Goal: Task Accomplishment & Management: Manage account settings

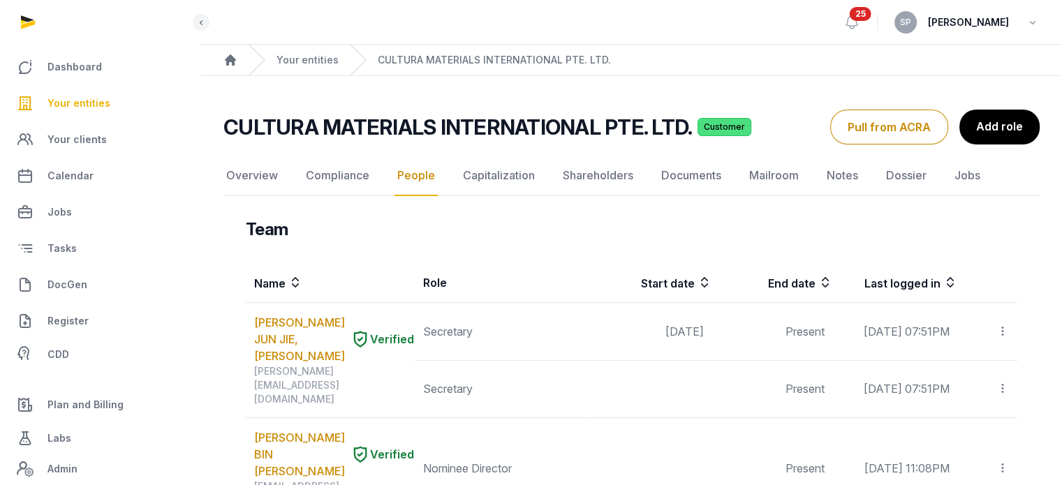
click at [98, 100] on span "Your entities" at bounding box center [78, 103] width 63 height 17
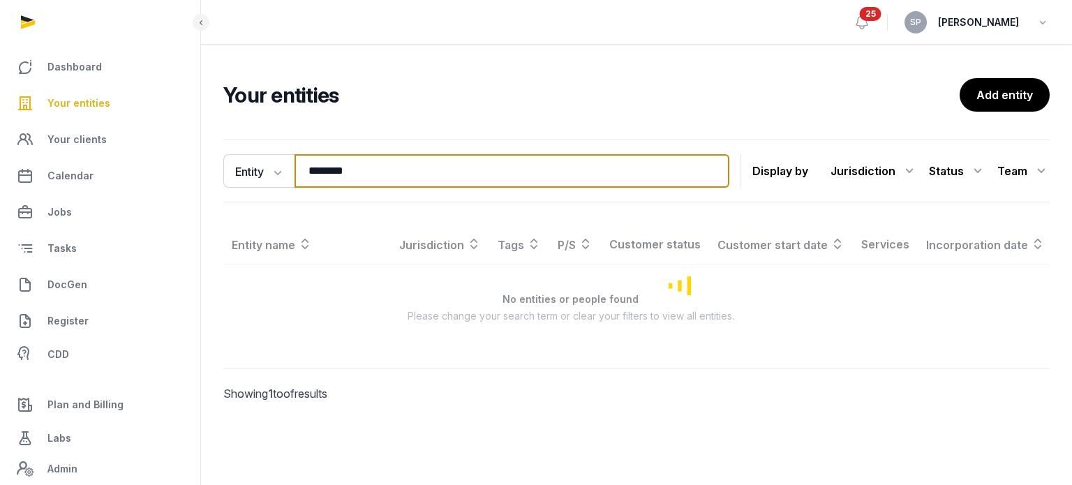
click at [360, 173] on input "********" at bounding box center [512, 171] width 435 height 34
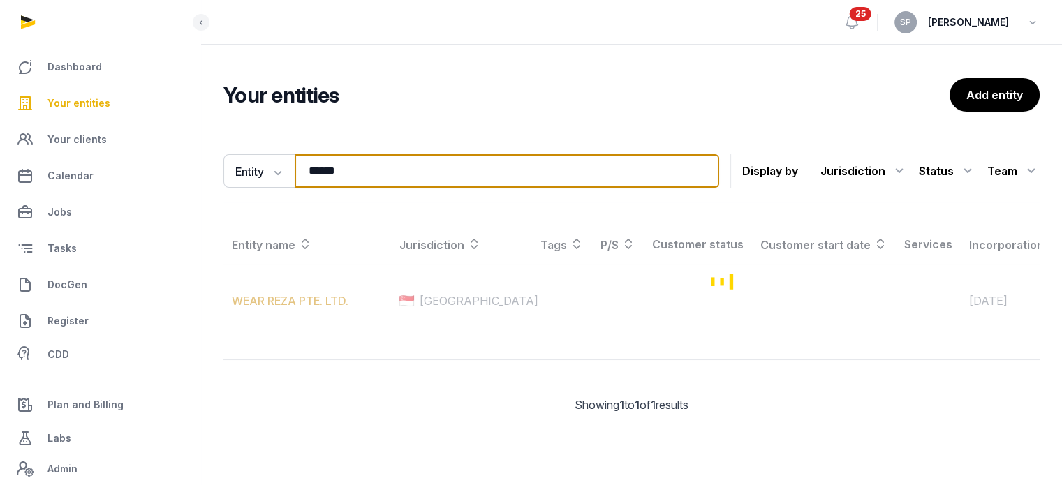
type input "******"
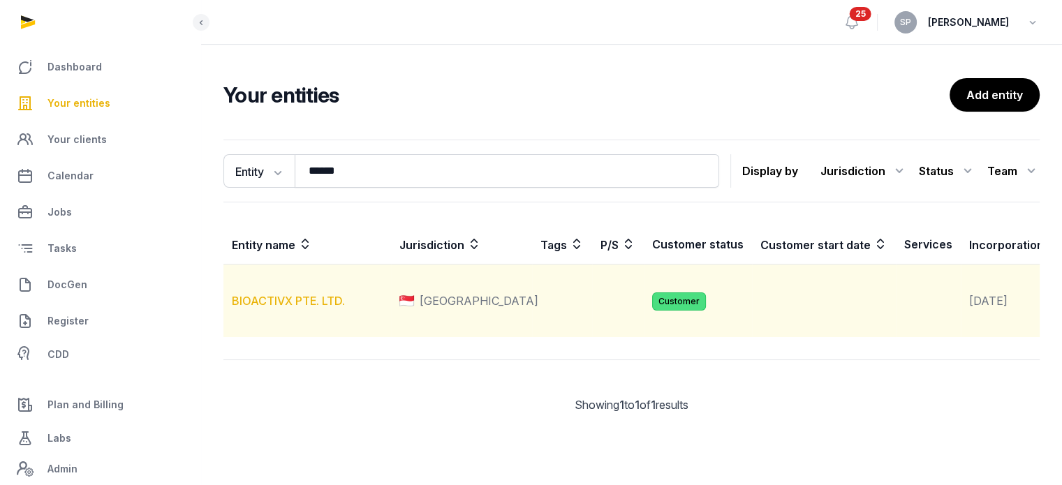
click at [297, 308] on link "BIOACTIVX PTE. LTD." at bounding box center [288, 301] width 113 height 14
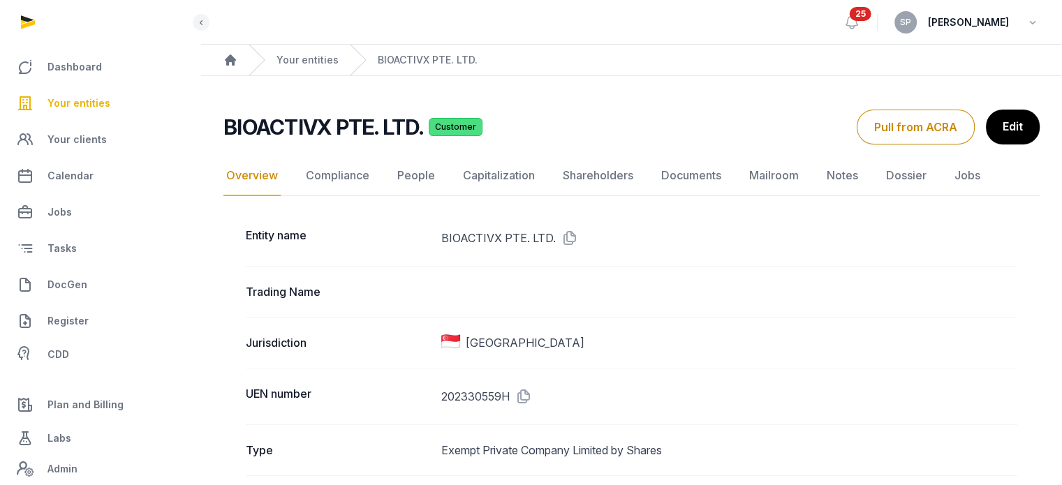
click at [526, 395] on icon at bounding box center [521, 396] width 22 height 22
click at [697, 181] on link "Documents" at bounding box center [691, 176] width 66 height 40
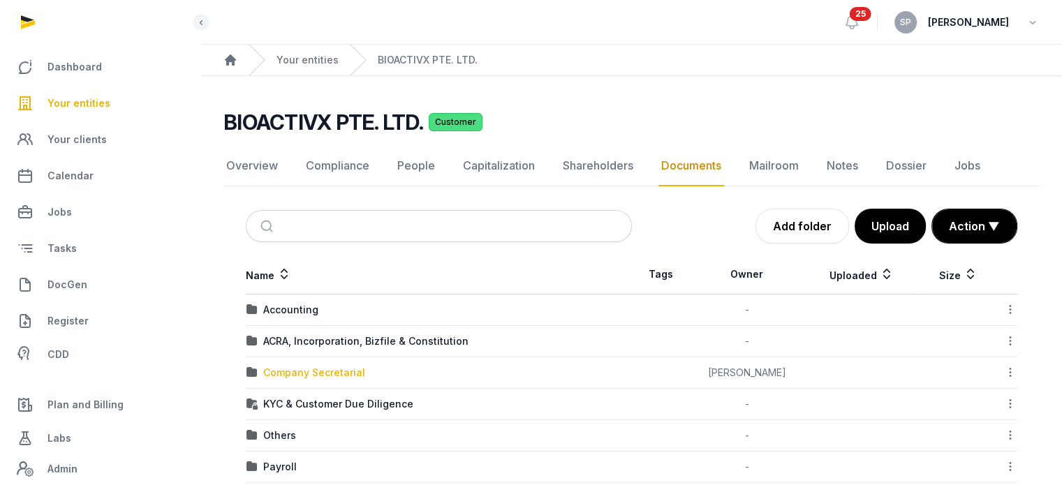
click at [359, 371] on div "Company Secretarial" at bounding box center [314, 373] width 102 height 14
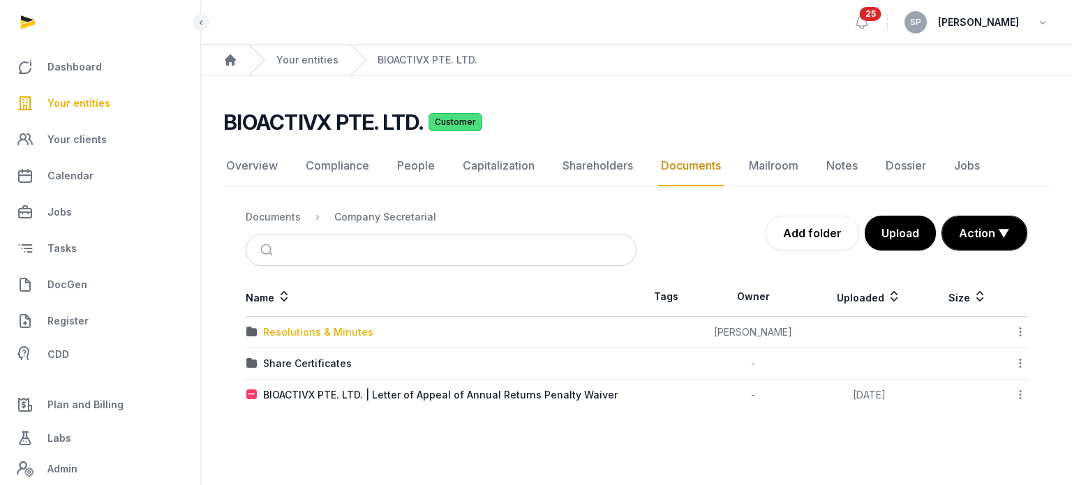
click at [334, 334] on div "Resolutions & Minutes" at bounding box center [318, 332] width 110 height 14
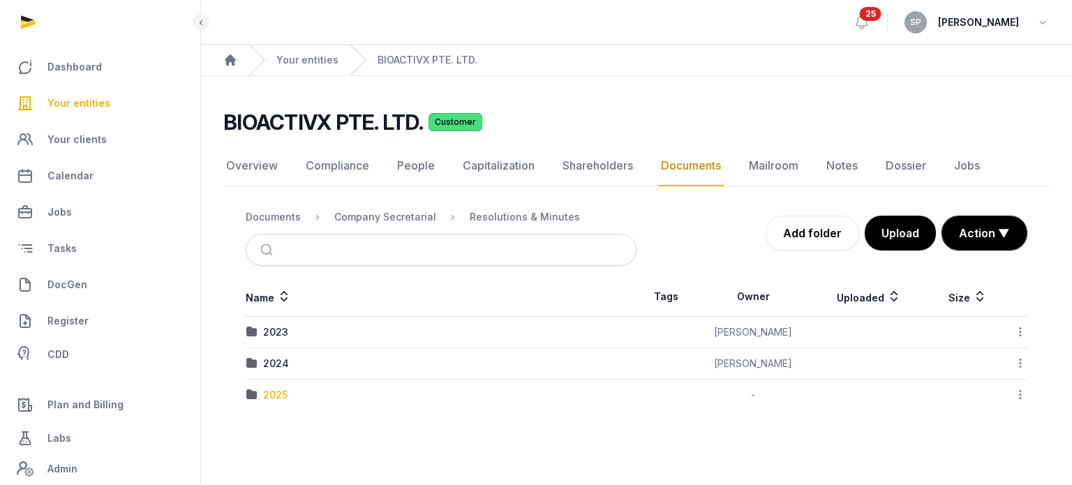
click at [279, 397] on div "2025" at bounding box center [275, 395] width 24 height 14
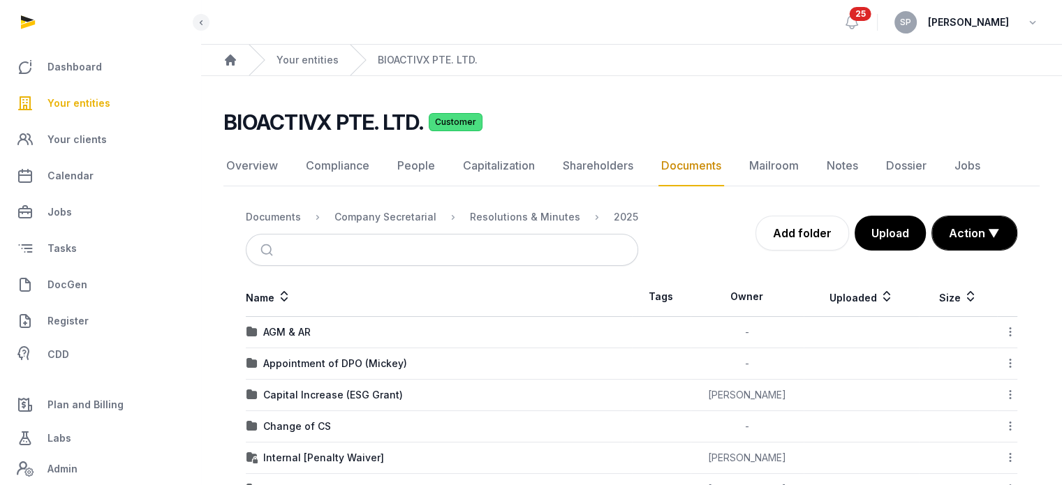
scroll to position [202, 0]
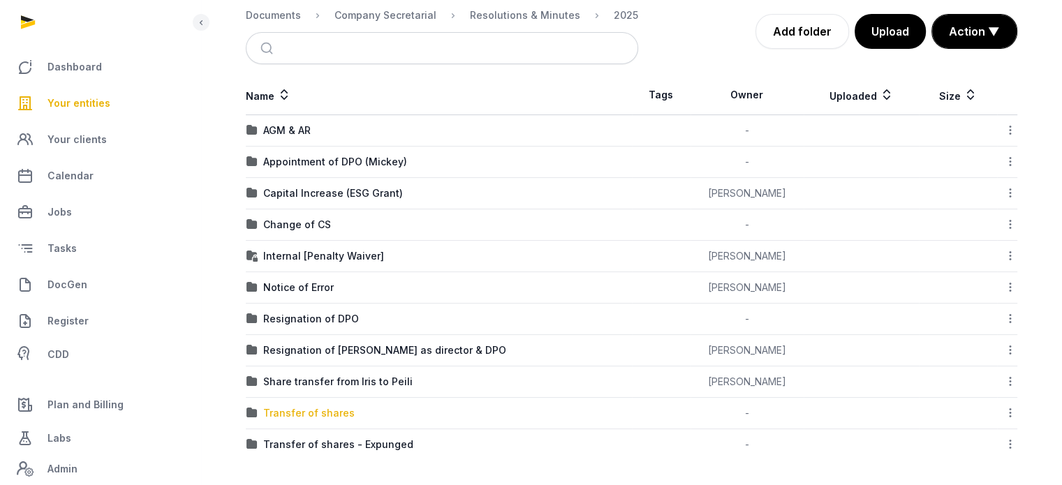
click at [320, 406] on div "Transfer of shares" at bounding box center [308, 413] width 91 height 14
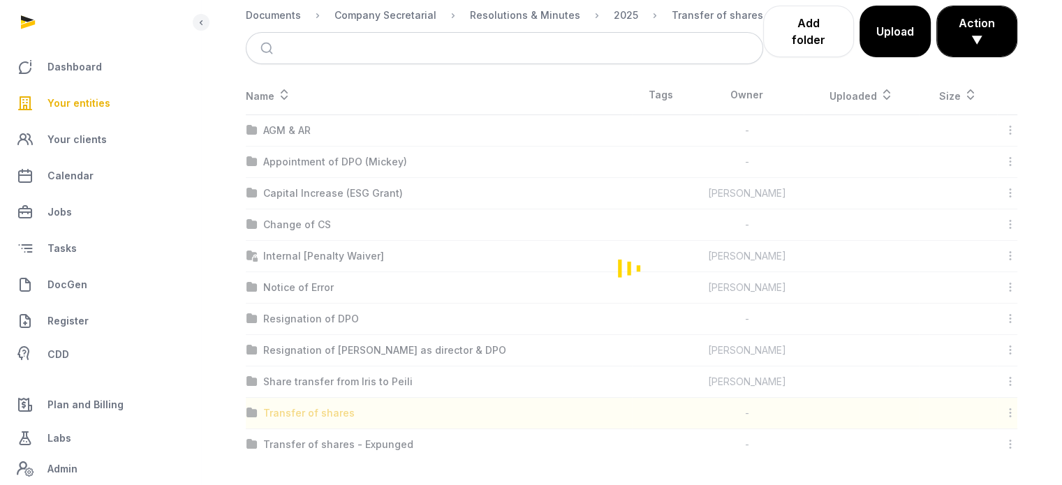
scroll to position [0, 0]
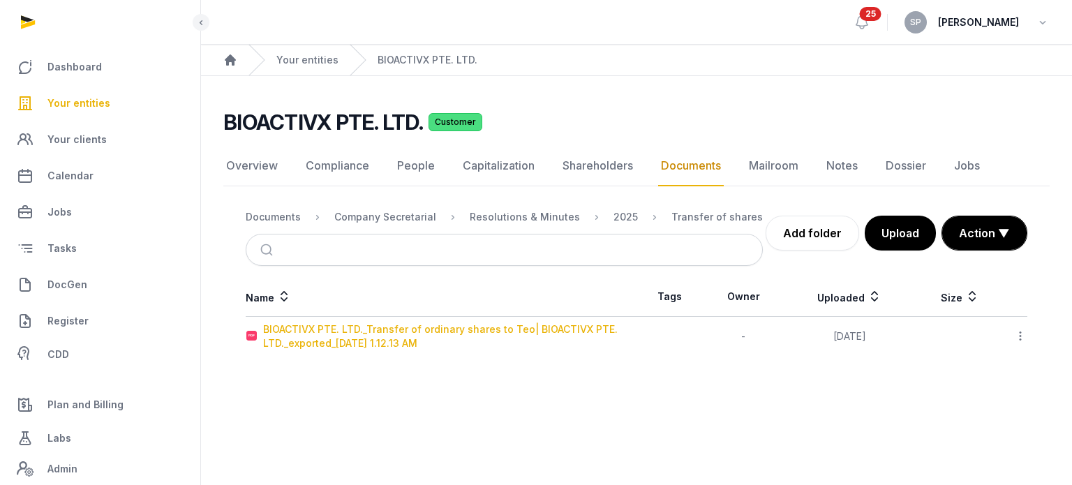
click at [348, 337] on div "BIOACTIVX PTE. LTD._Transfer of ordinary shares to Teo| BIOACTIVX PTE. LTD._exp…" at bounding box center [449, 337] width 373 height 28
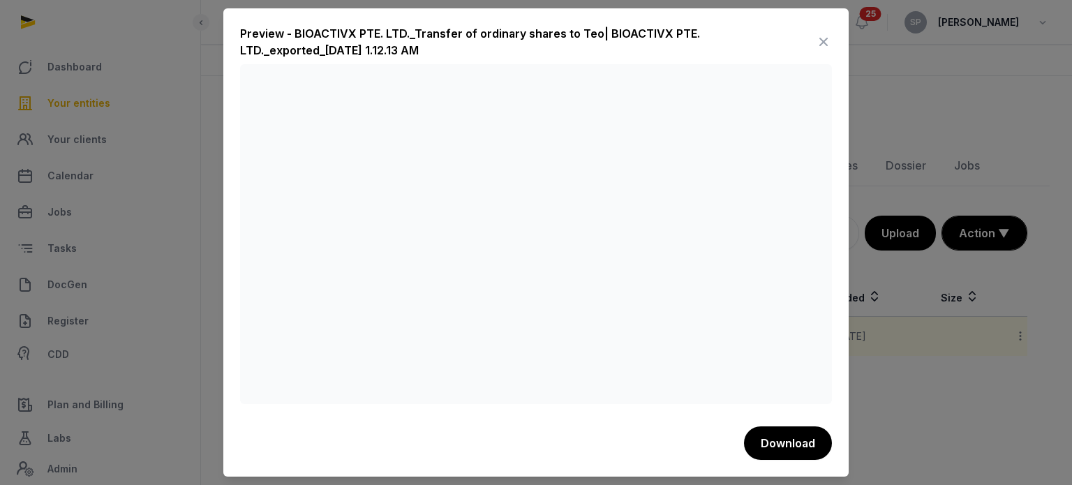
click at [824, 36] on icon at bounding box center [823, 42] width 17 height 22
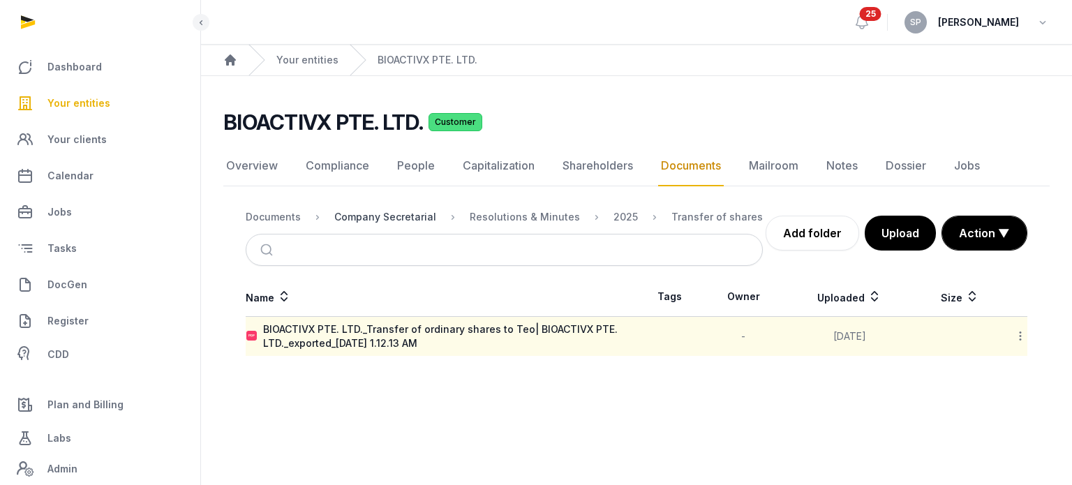
click at [392, 214] on div "Company Secretarial" at bounding box center [385, 217] width 102 height 14
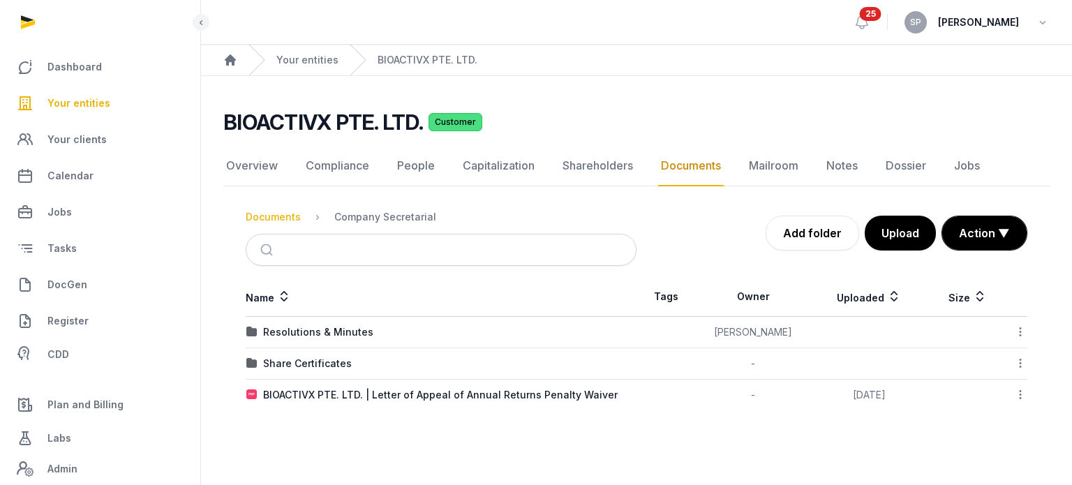
click at [288, 217] on div "Documents" at bounding box center [273, 217] width 55 height 14
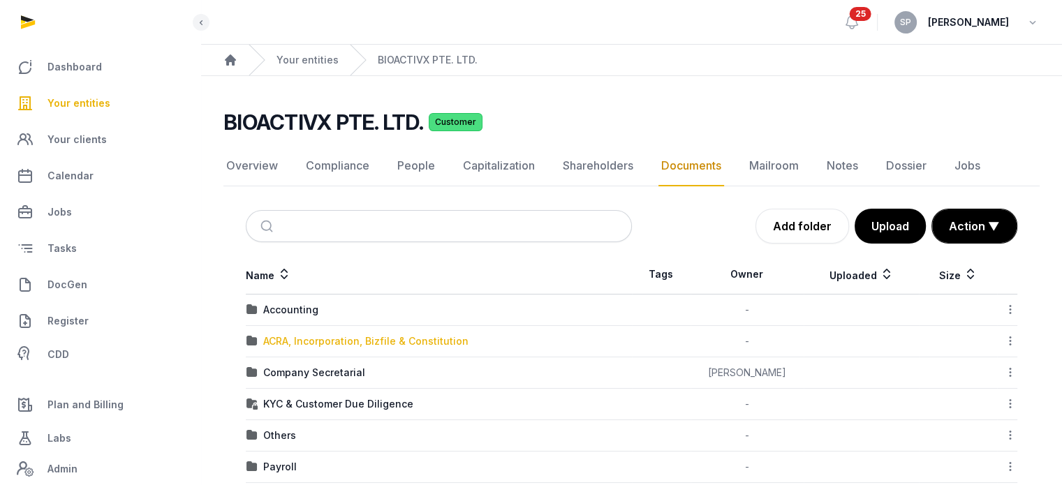
click at [304, 340] on div "ACRA, Incorporation, Bizfile & Constitution" at bounding box center [365, 341] width 205 height 14
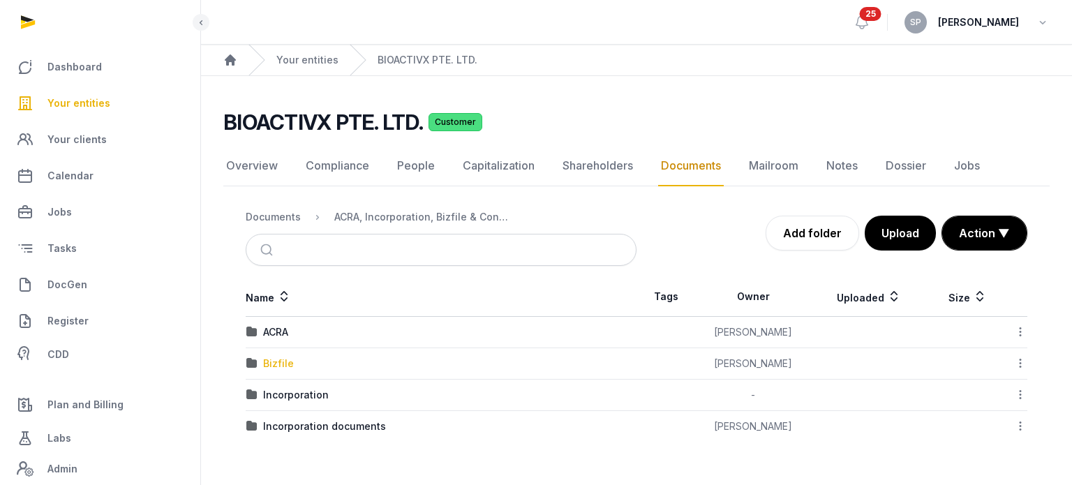
click at [279, 362] on div "Bizfile" at bounding box center [278, 364] width 31 height 14
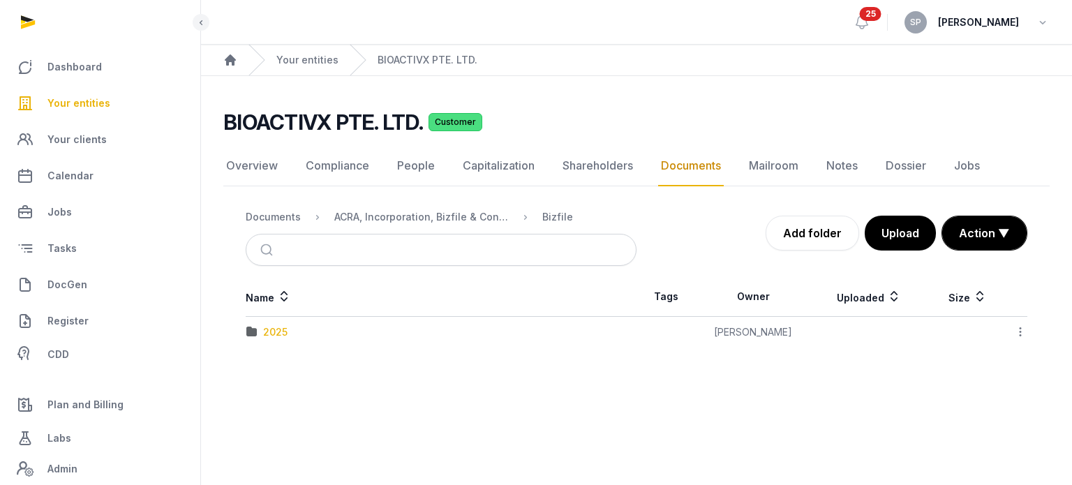
click at [279, 327] on div "2025" at bounding box center [275, 332] width 24 height 14
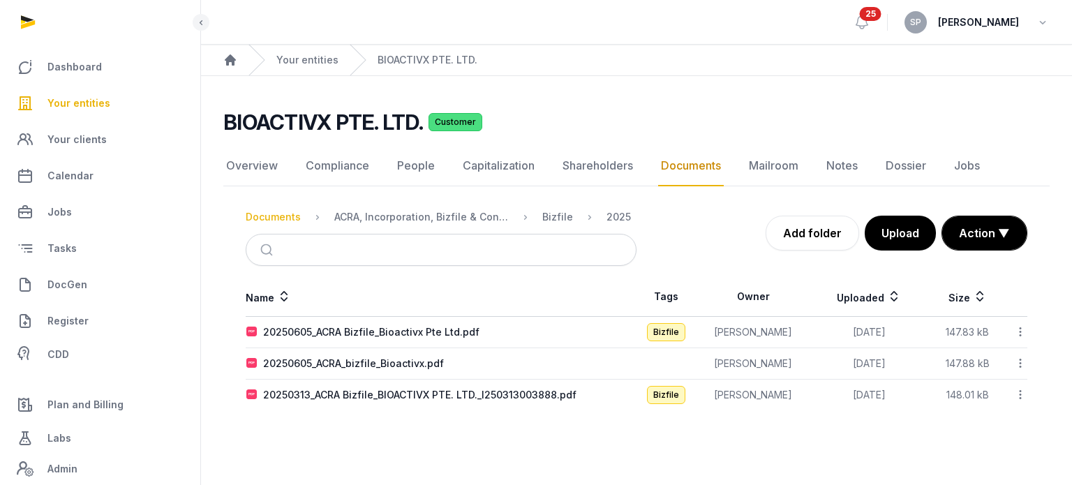
click at [260, 211] on div "Documents" at bounding box center [273, 217] width 55 height 14
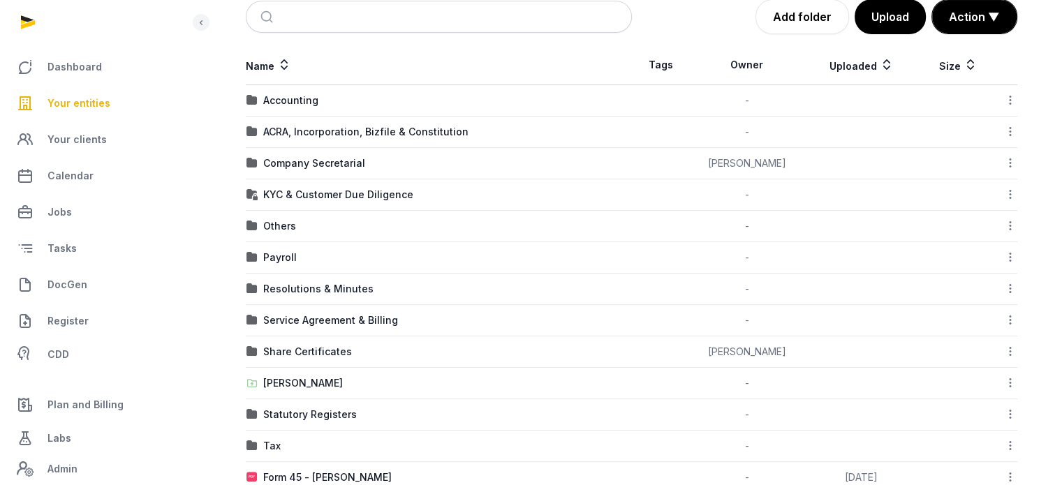
scroll to position [210, 0]
click at [293, 407] on div "Statutory Registers" at bounding box center [310, 414] width 94 height 14
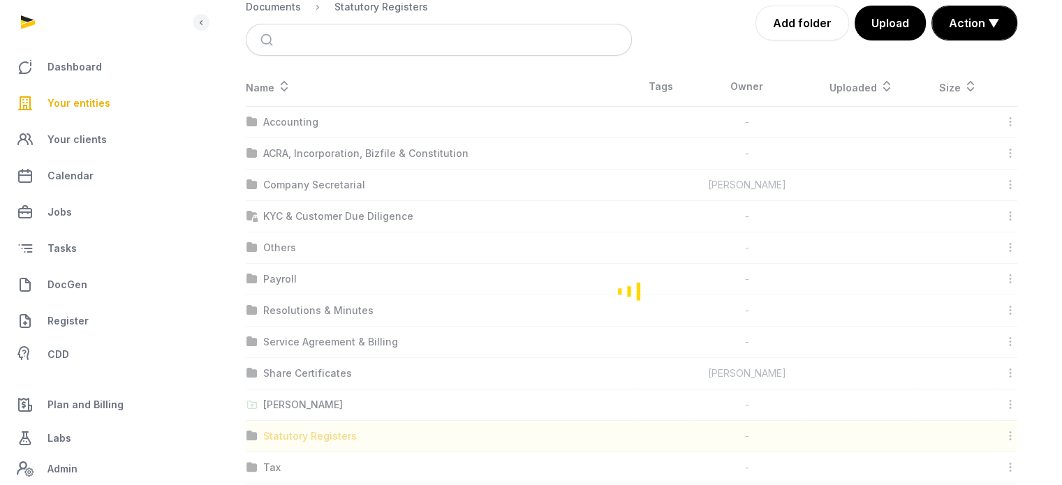
scroll to position [75, 0]
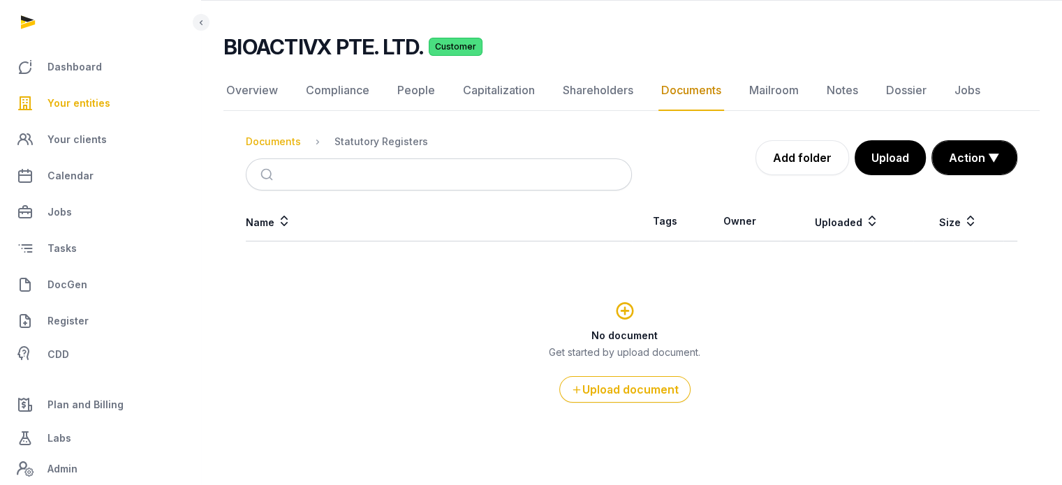
click at [286, 142] on div "Documents" at bounding box center [273, 142] width 55 height 14
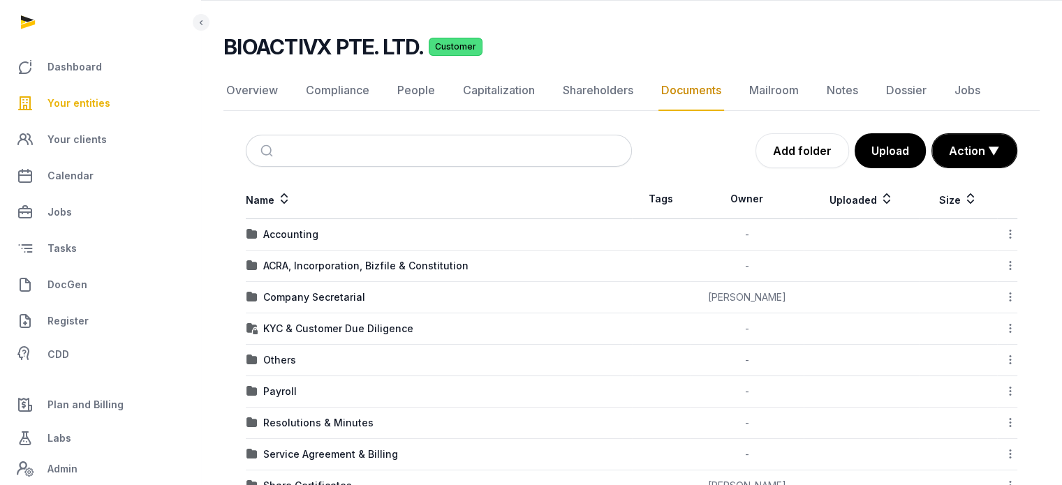
click at [335, 256] on td "ACRA, Incorporation, Bizfile & Constitution" at bounding box center [439, 266] width 386 height 31
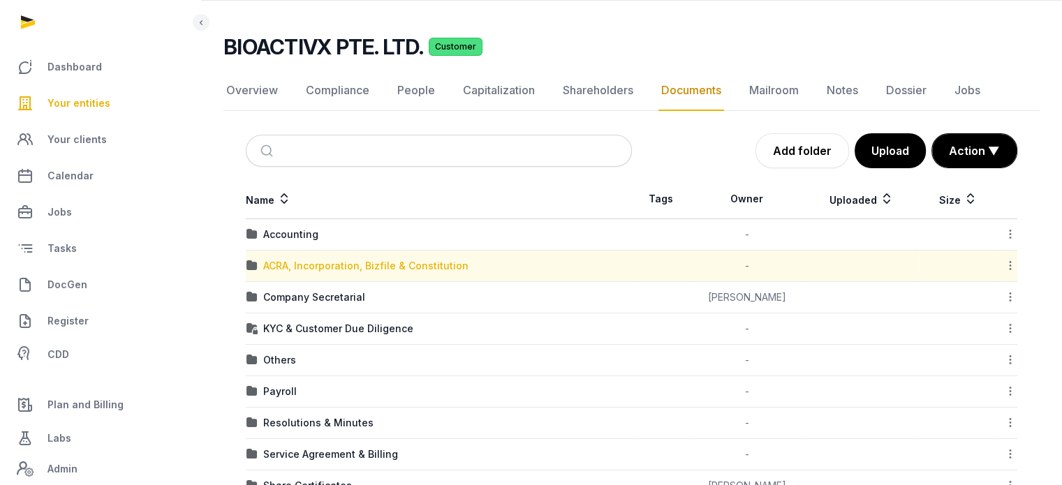
click at [335, 260] on div "ACRA, Incorporation, Bizfile & Constitution" at bounding box center [365, 266] width 205 height 14
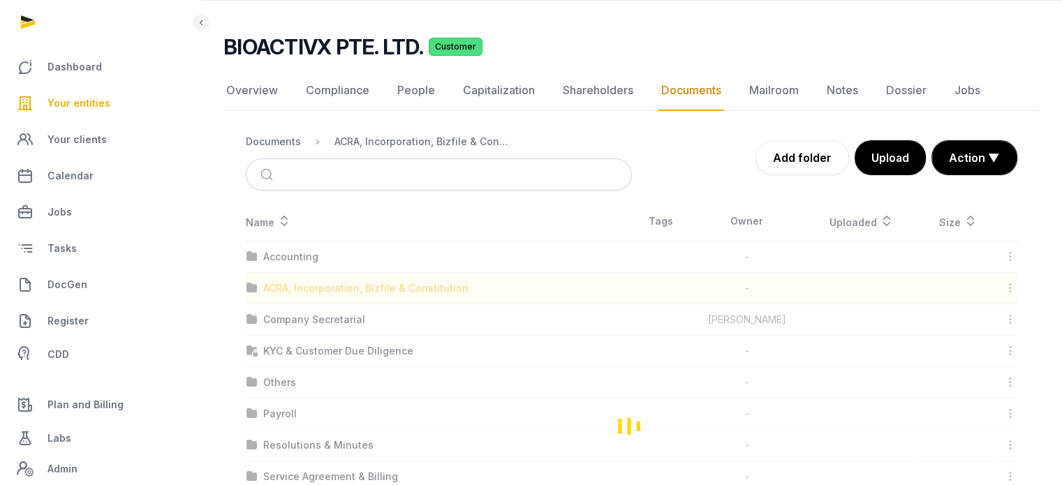
scroll to position [0, 0]
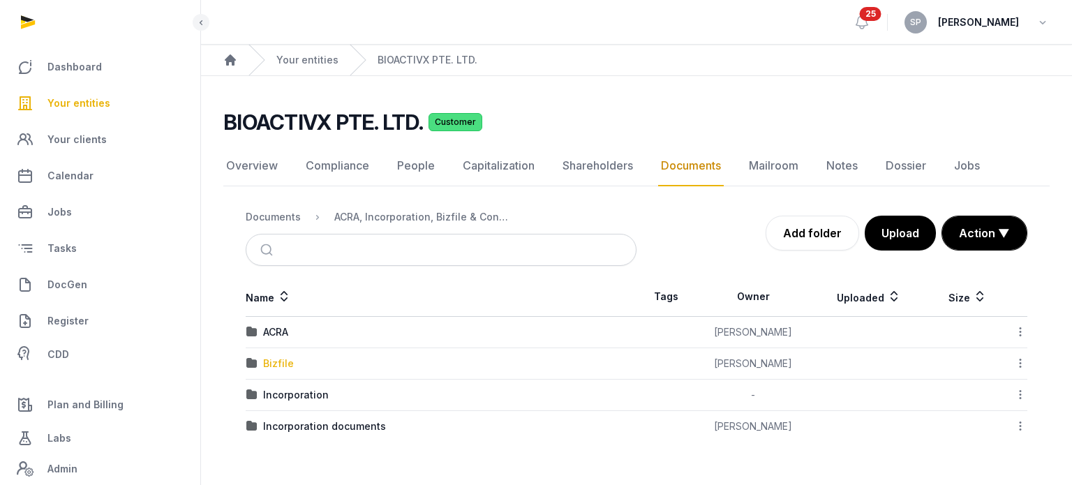
click at [276, 357] on div "Bizfile" at bounding box center [278, 364] width 31 height 14
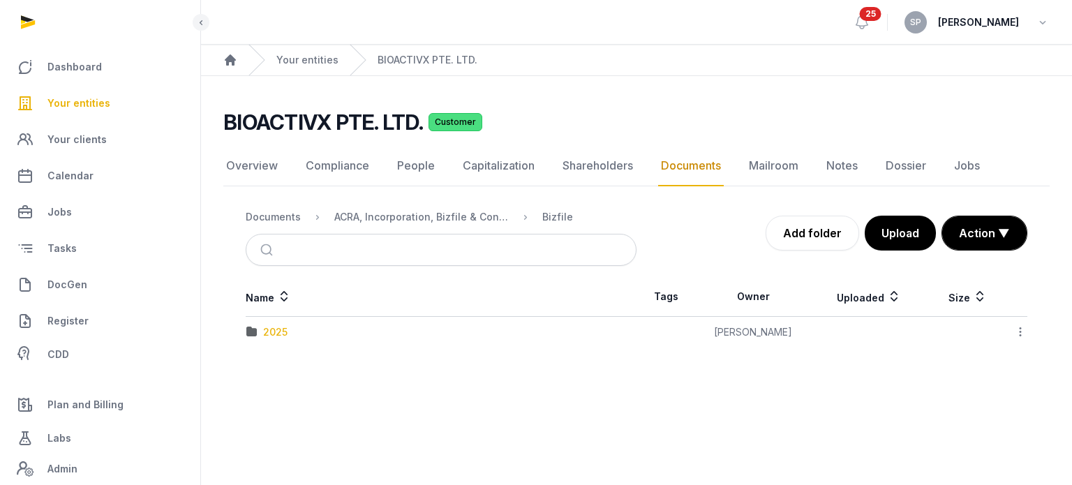
click at [279, 331] on div "2025" at bounding box center [275, 332] width 24 height 14
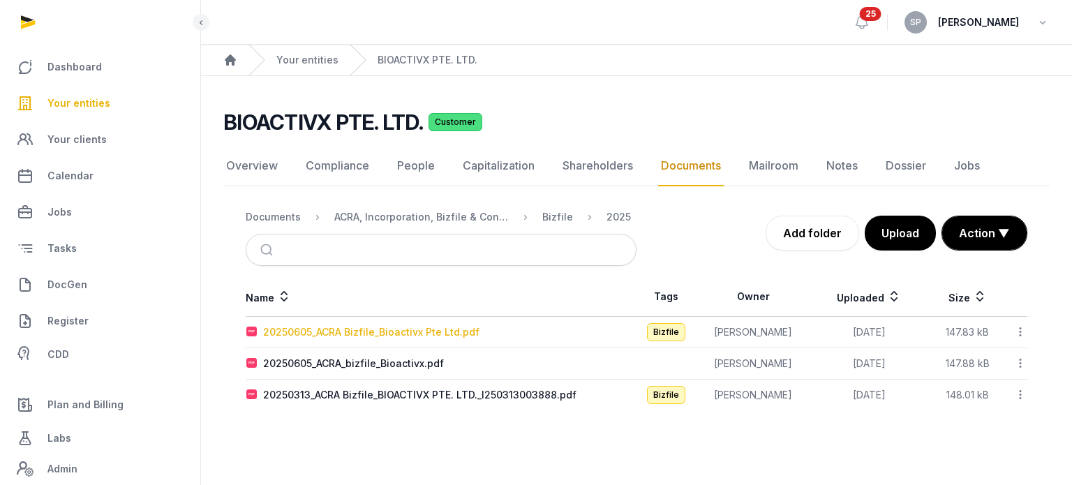
click at [279, 331] on div "20250605_ACRA Bizfile_Bioactivx Pte Ltd.pdf" at bounding box center [371, 332] width 216 height 14
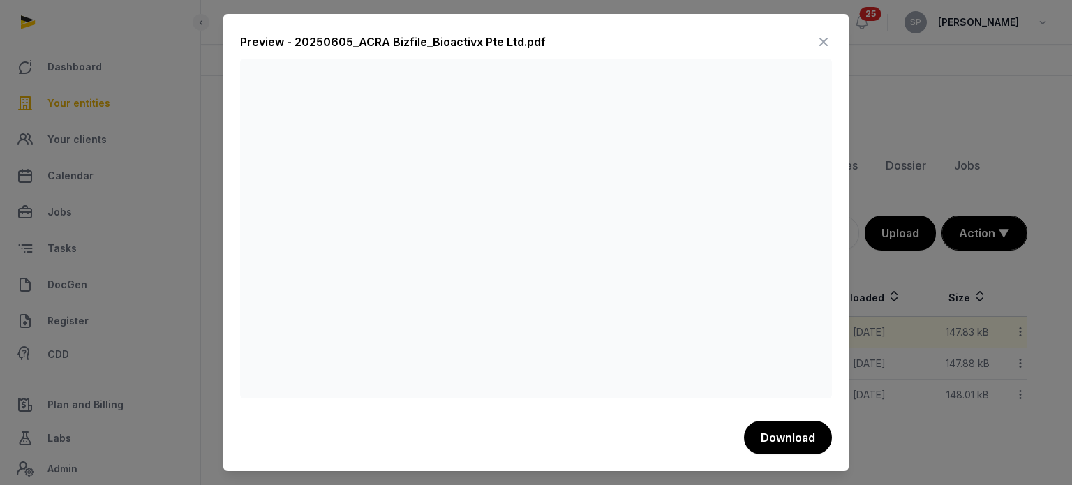
click at [825, 45] on icon at bounding box center [823, 42] width 17 height 22
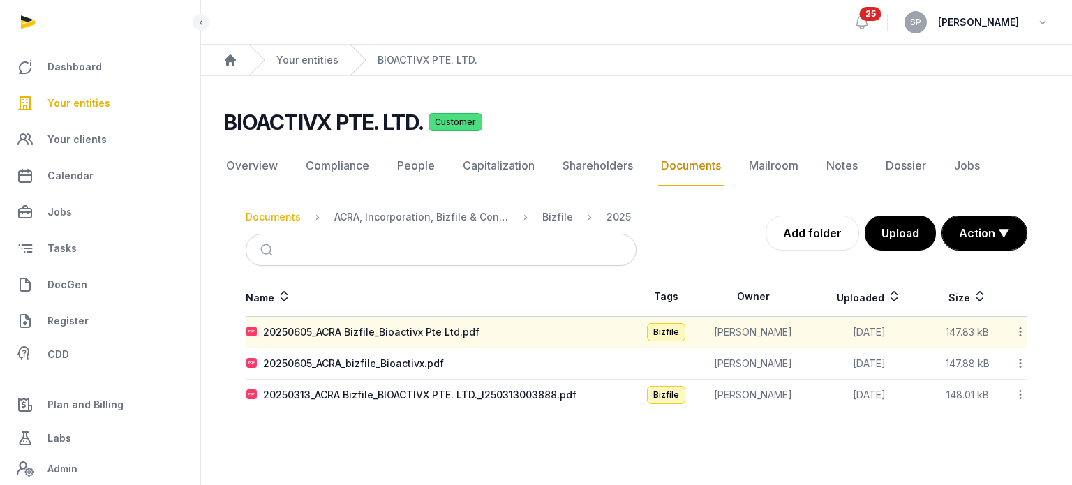
click at [290, 220] on div "Documents" at bounding box center [273, 217] width 55 height 14
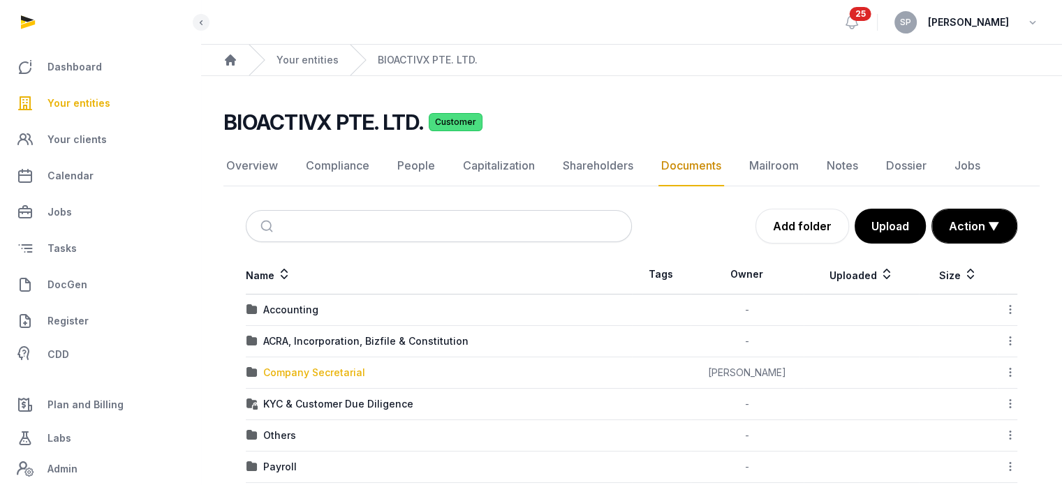
click at [318, 376] on div "Company Secretarial" at bounding box center [314, 373] width 102 height 14
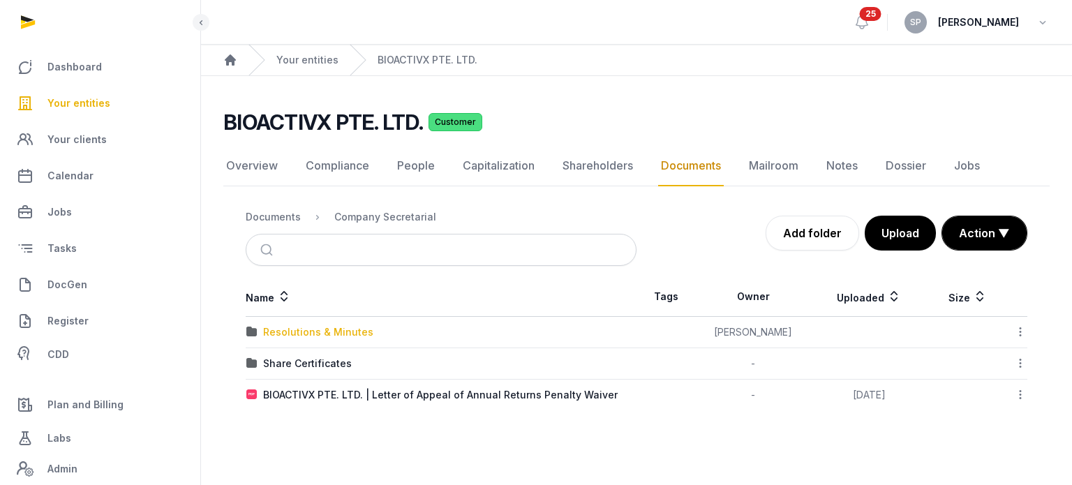
click at [324, 330] on div "Resolutions & Minutes" at bounding box center [318, 332] width 110 height 14
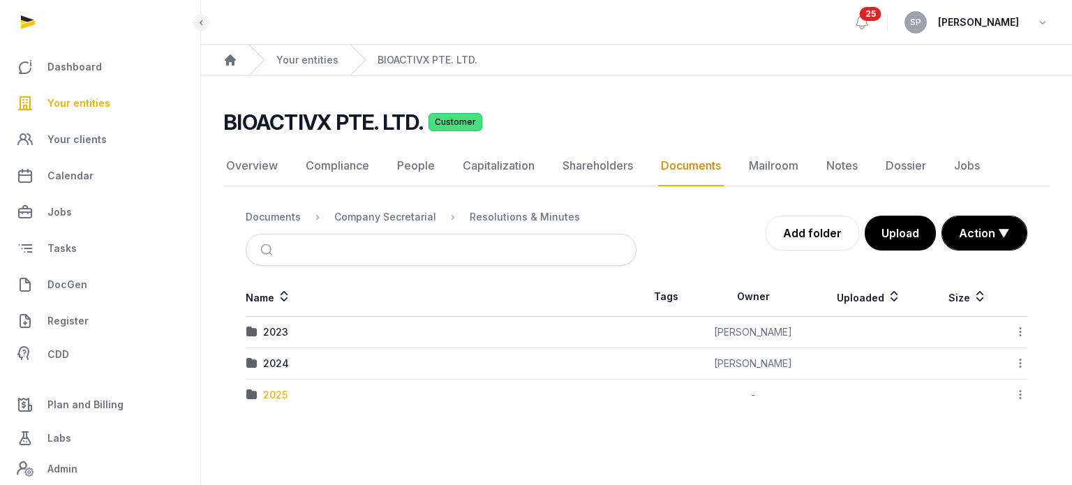
click at [276, 393] on div "2025" at bounding box center [275, 395] width 24 height 14
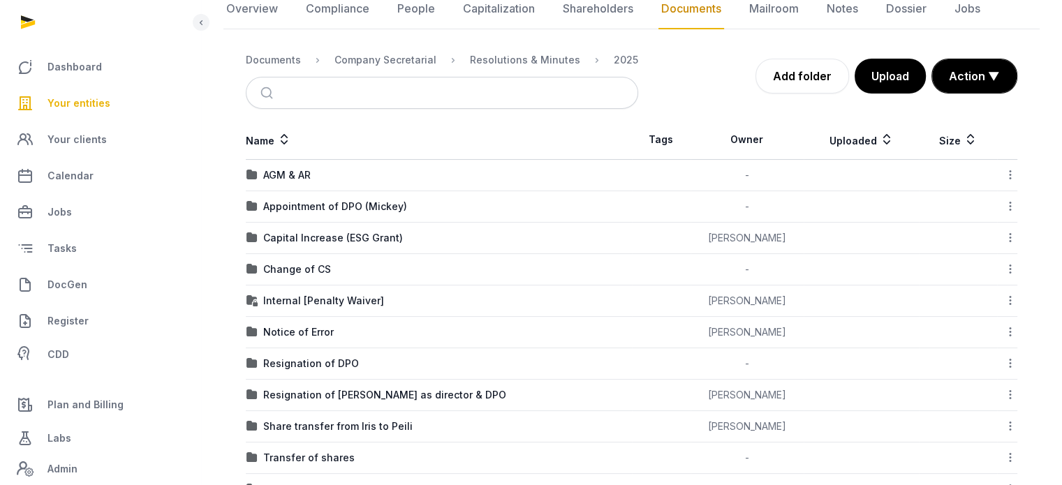
scroll to position [202, 0]
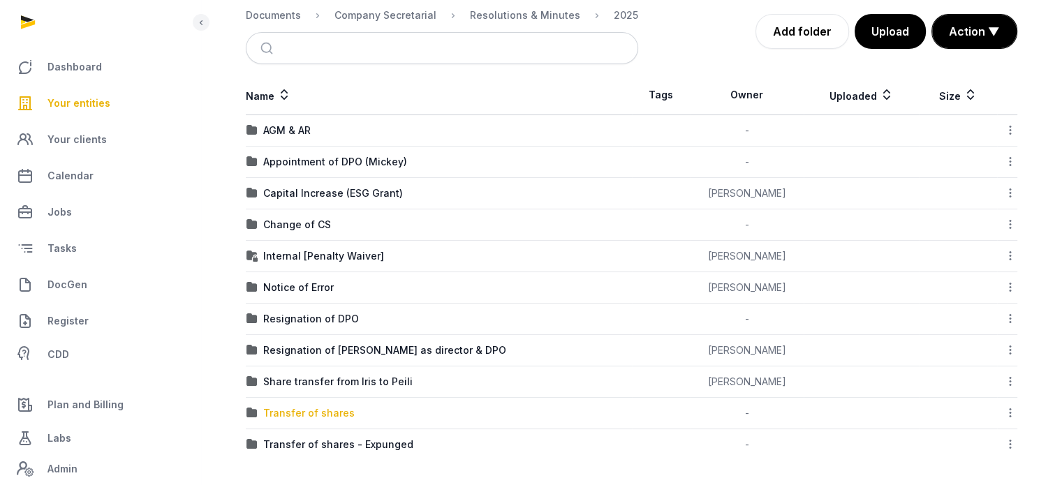
click at [332, 411] on div "Transfer of shares" at bounding box center [308, 413] width 91 height 14
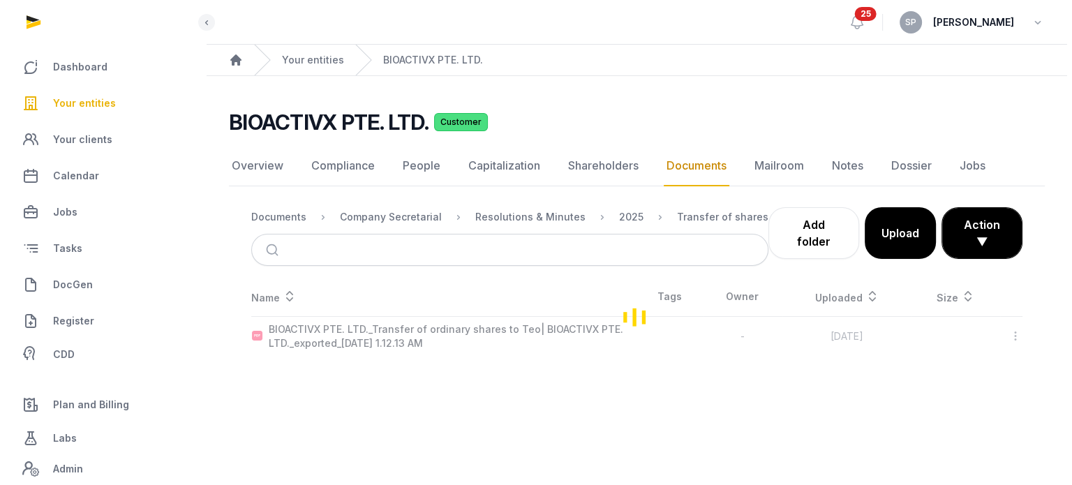
scroll to position [0, 0]
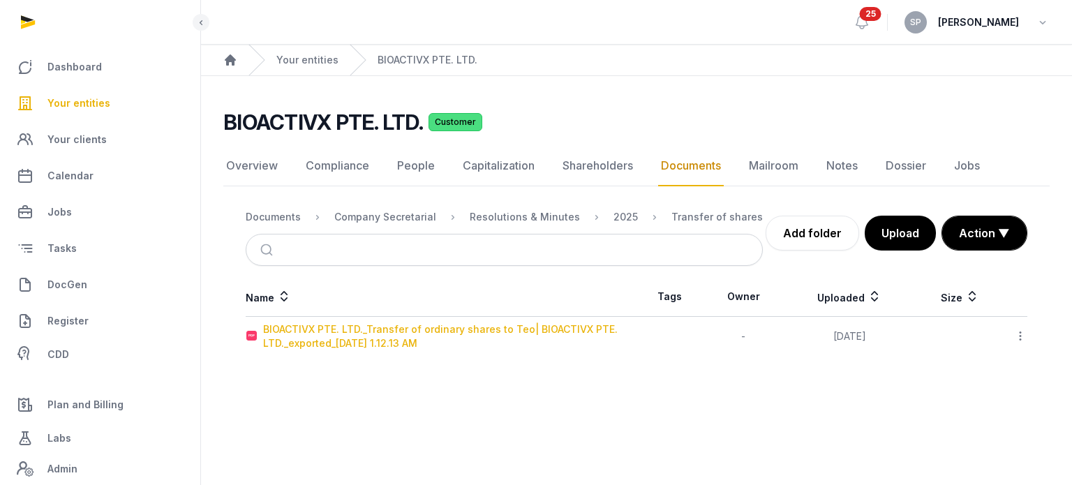
click at [370, 337] on div "BIOACTIVX PTE. LTD._Transfer of ordinary shares to Teo| BIOACTIVX PTE. LTD._exp…" at bounding box center [449, 337] width 373 height 28
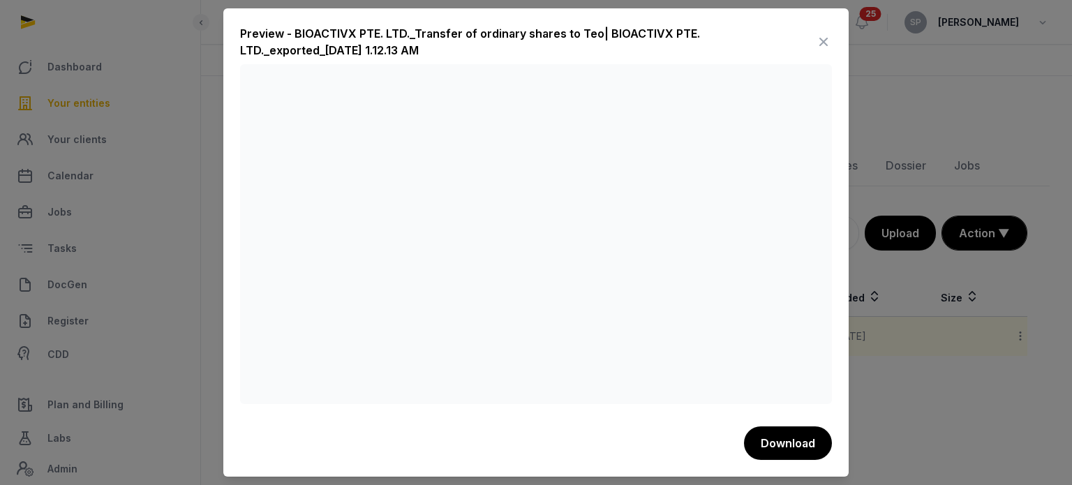
click at [824, 43] on icon at bounding box center [823, 42] width 17 height 22
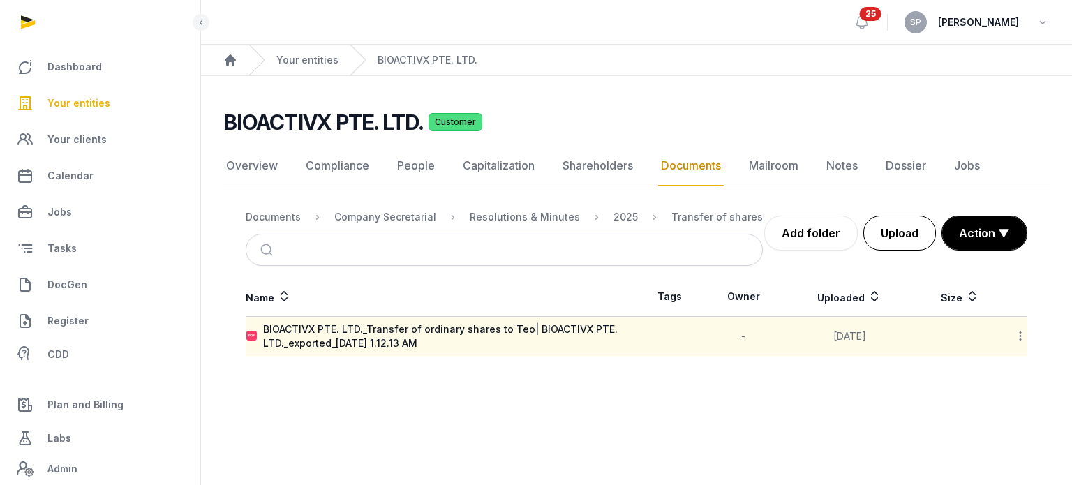
click at [882, 237] on button "Upload" at bounding box center [900, 233] width 73 height 35
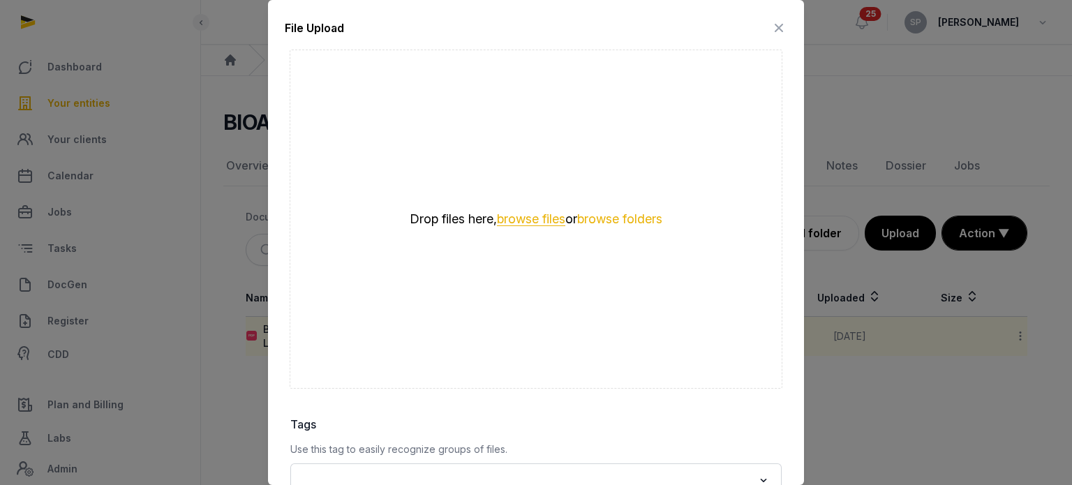
click at [523, 221] on button "browse files" at bounding box center [531, 219] width 68 height 13
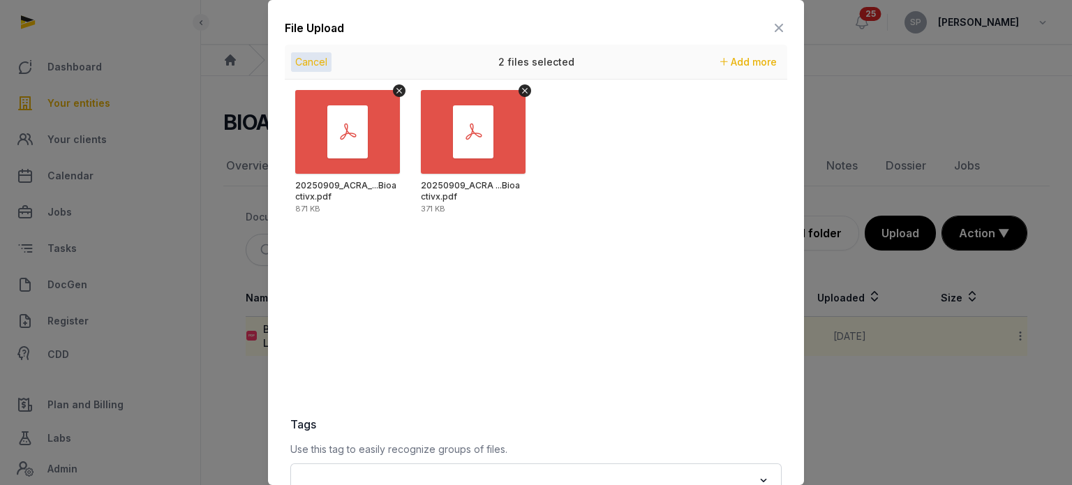
scroll to position [197, 0]
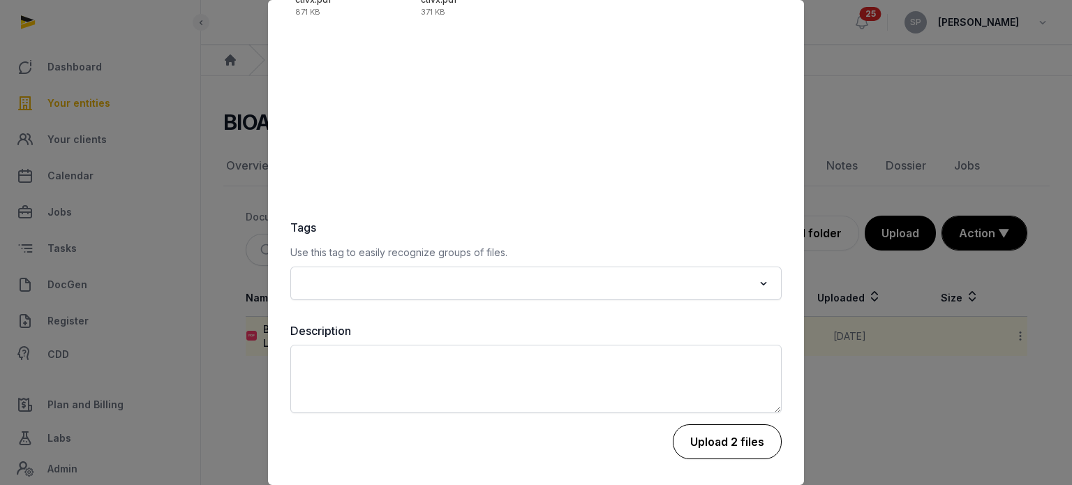
click at [718, 439] on button "Upload 2 files" at bounding box center [727, 441] width 109 height 35
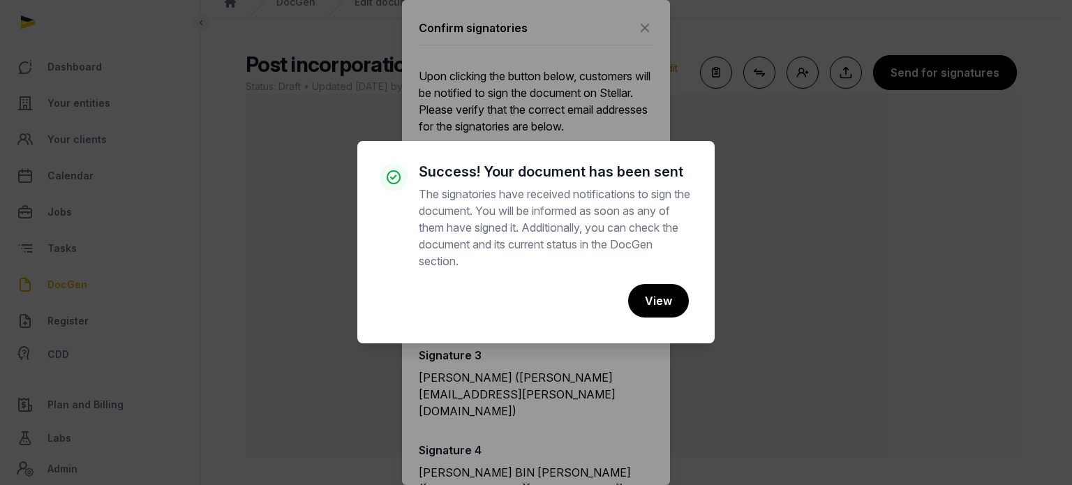
scroll to position [58, 0]
